Goal: Task Accomplishment & Management: Manage account settings

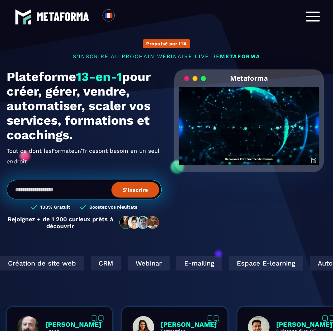
click at [313, 17] on div at bounding box center [313, 17] width 14 height 10
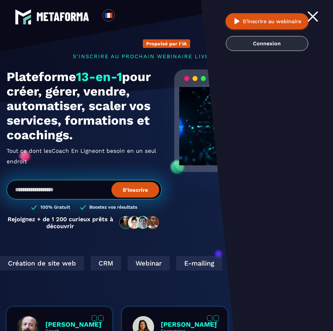
click at [277, 44] on link "Connexion" at bounding box center [267, 43] width 82 height 15
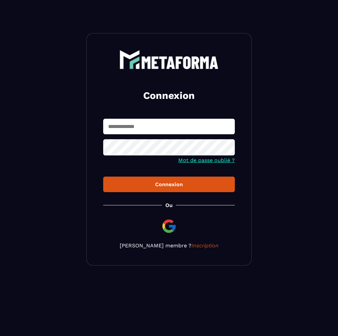
type input "**********"
click at [152, 186] on div "Connexion" at bounding box center [169, 184] width 121 height 6
